Goal: Find specific page/section: Find specific page/section

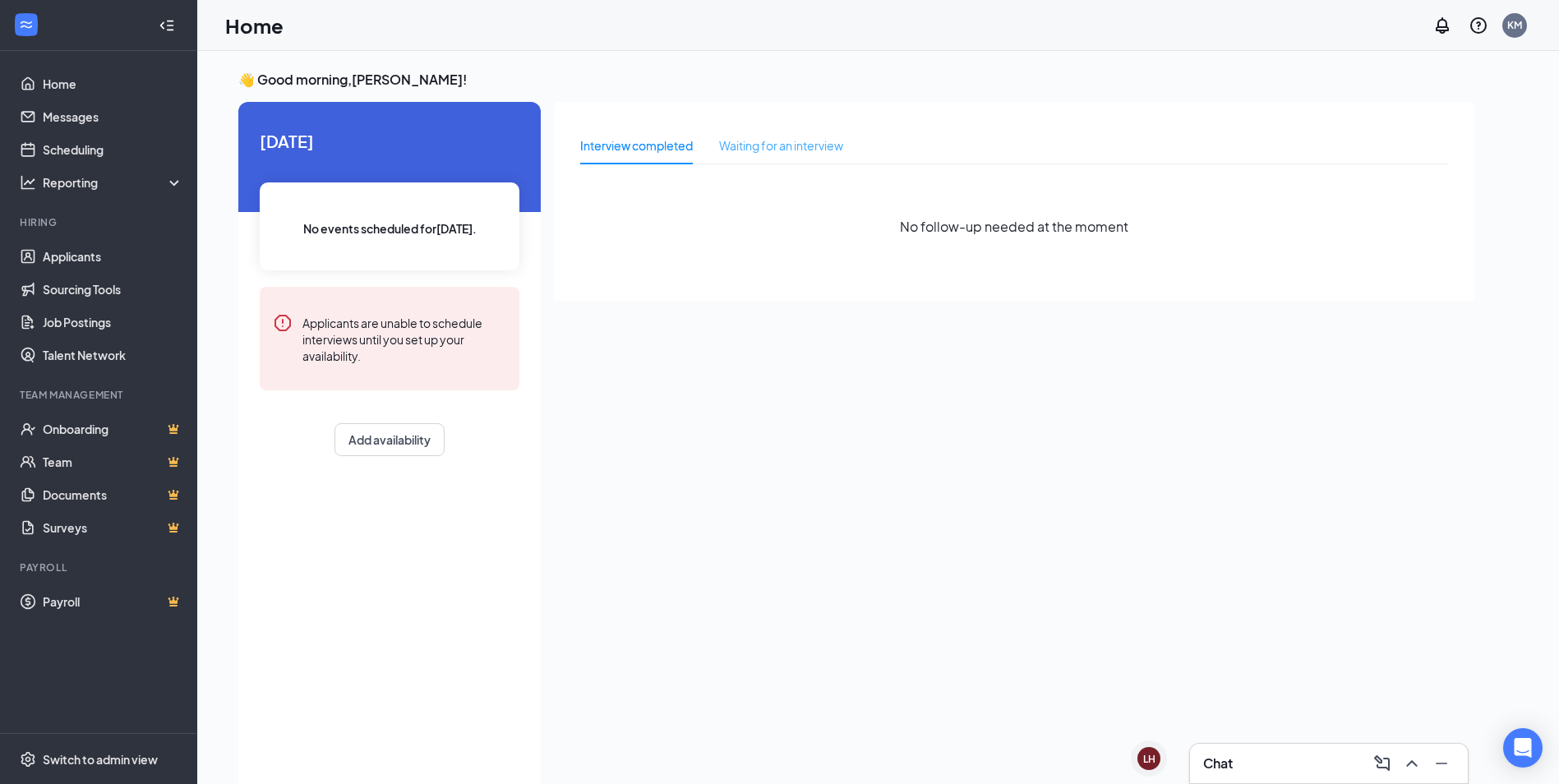
click at [783, 156] on div "Waiting for an interview" at bounding box center [781, 145] width 124 height 38
click at [644, 145] on div "Interview completed" at bounding box center [636, 145] width 113 height 18
click at [65, 242] on link "Applicants" at bounding box center [113, 256] width 141 height 33
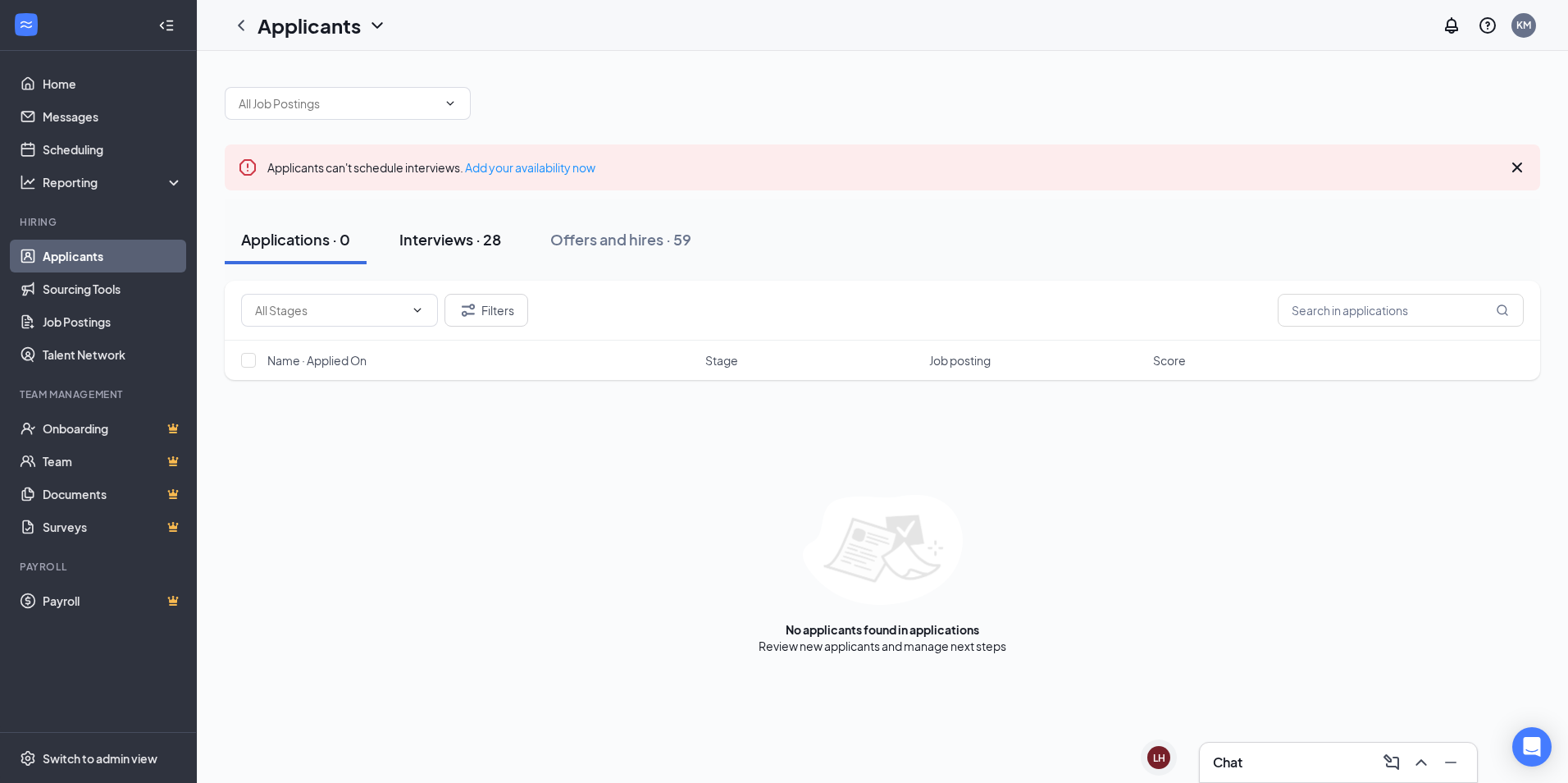
click at [464, 249] on div "Interviews · 28" at bounding box center [449, 239] width 101 height 20
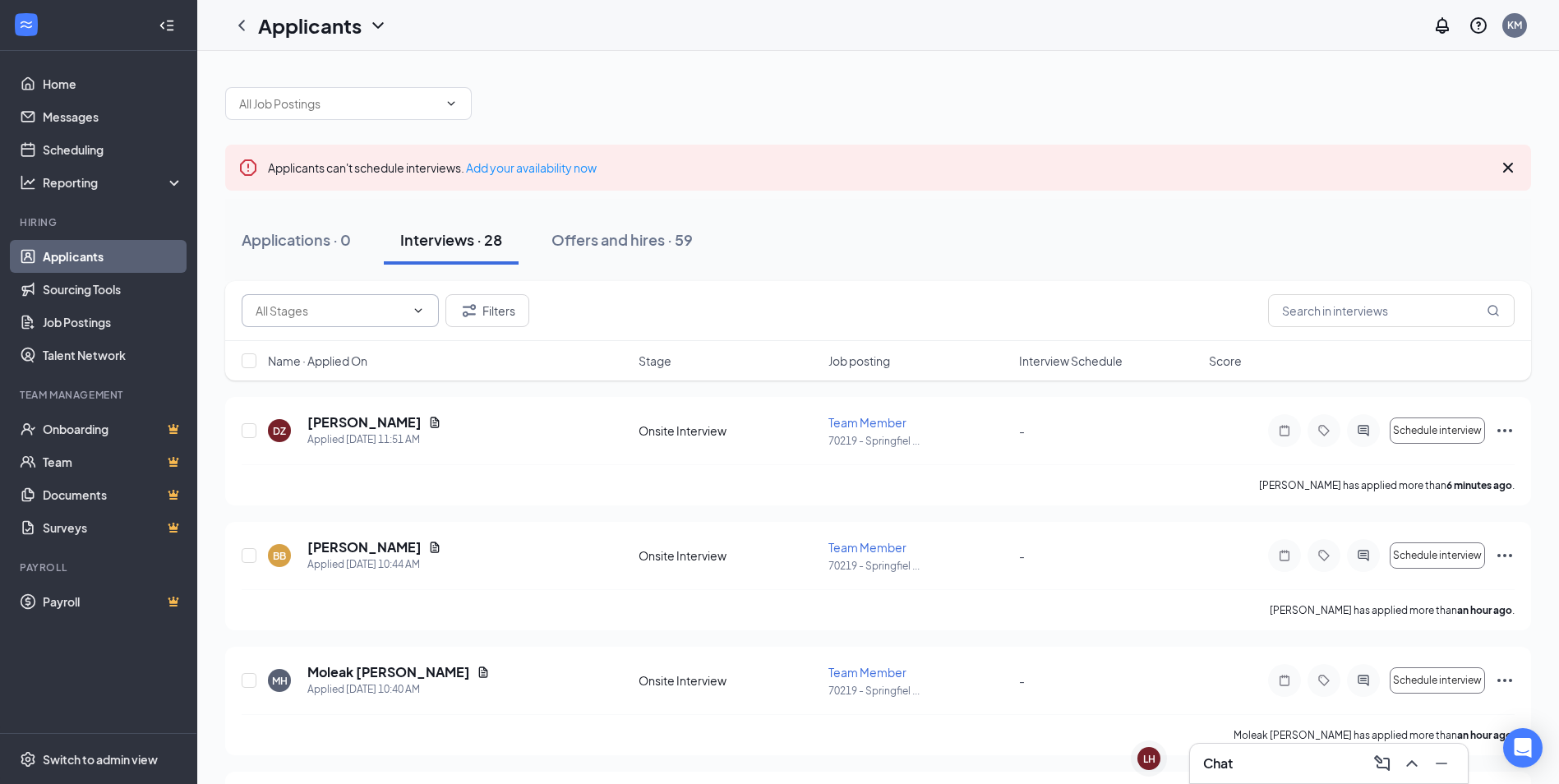
drag, startPoint x: 339, startPoint y: 289, endPoint x: 339, endPoint y: 302, distance: 13.0
click at [339, 291] on div "Filters" at bounding box center [877, 311] width 1306 height 60
click at [297, 312] on input "text" at bounding box center [329, 311] width 149 height 18
click at [722, 318] on div "Filters" at bounding box center [877, 311] width 1273 height 33
click at [1304, 296] on input "text" at bounding box center [1391, 311] width 246 height 33
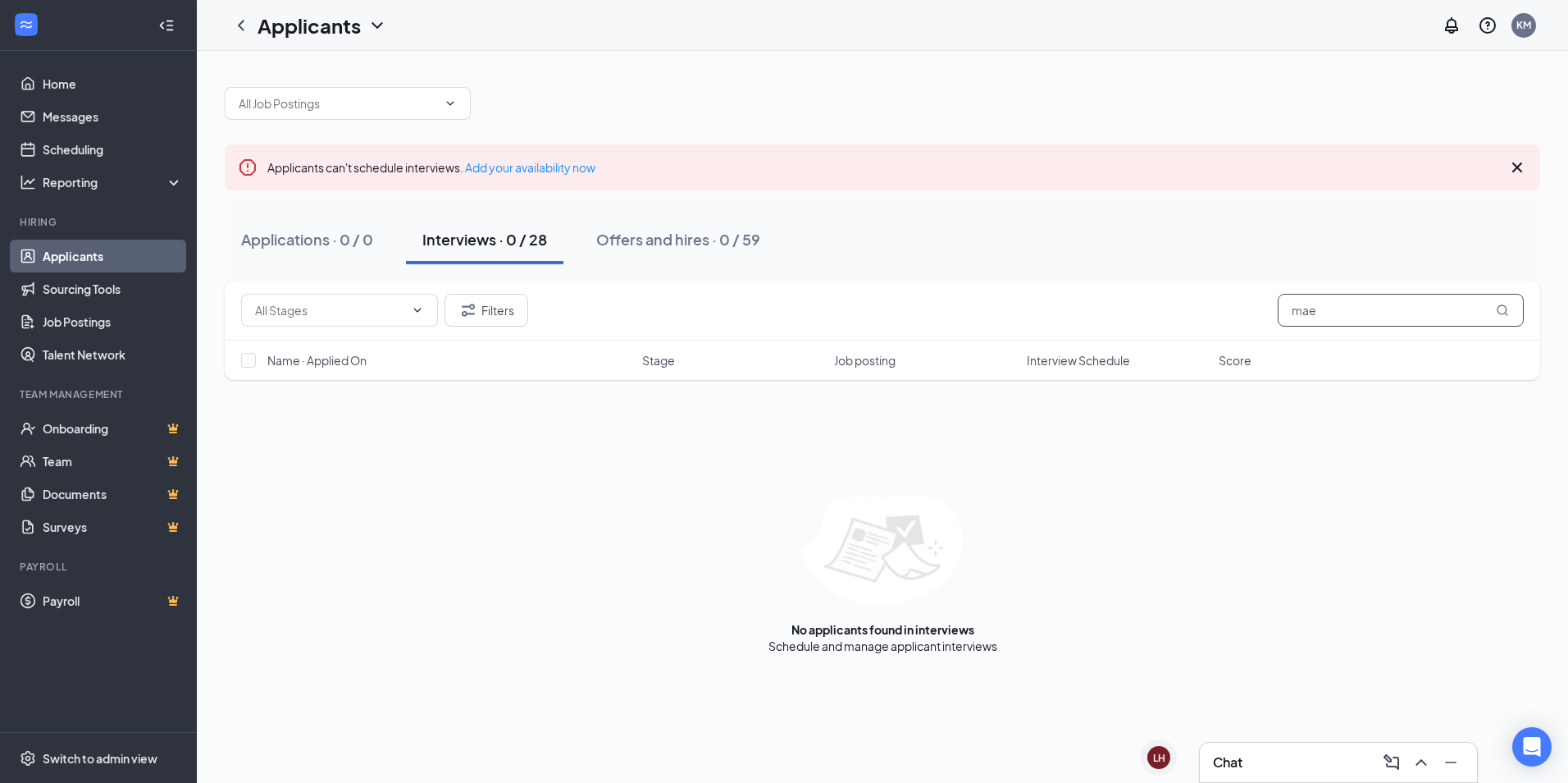
drag, startPoint x: 1388, startPoint y: 312, endPoint x: 990, endPoint y: 270, distance: 400.2
click at [990, 270] on div "Applicants can't schedule interviews. Add your availability now Applications · …" at bounding box center [882, 362] width 1316 height 584
type input "mae"
